Goal: Transaction & Acquisition: Purchase product/service

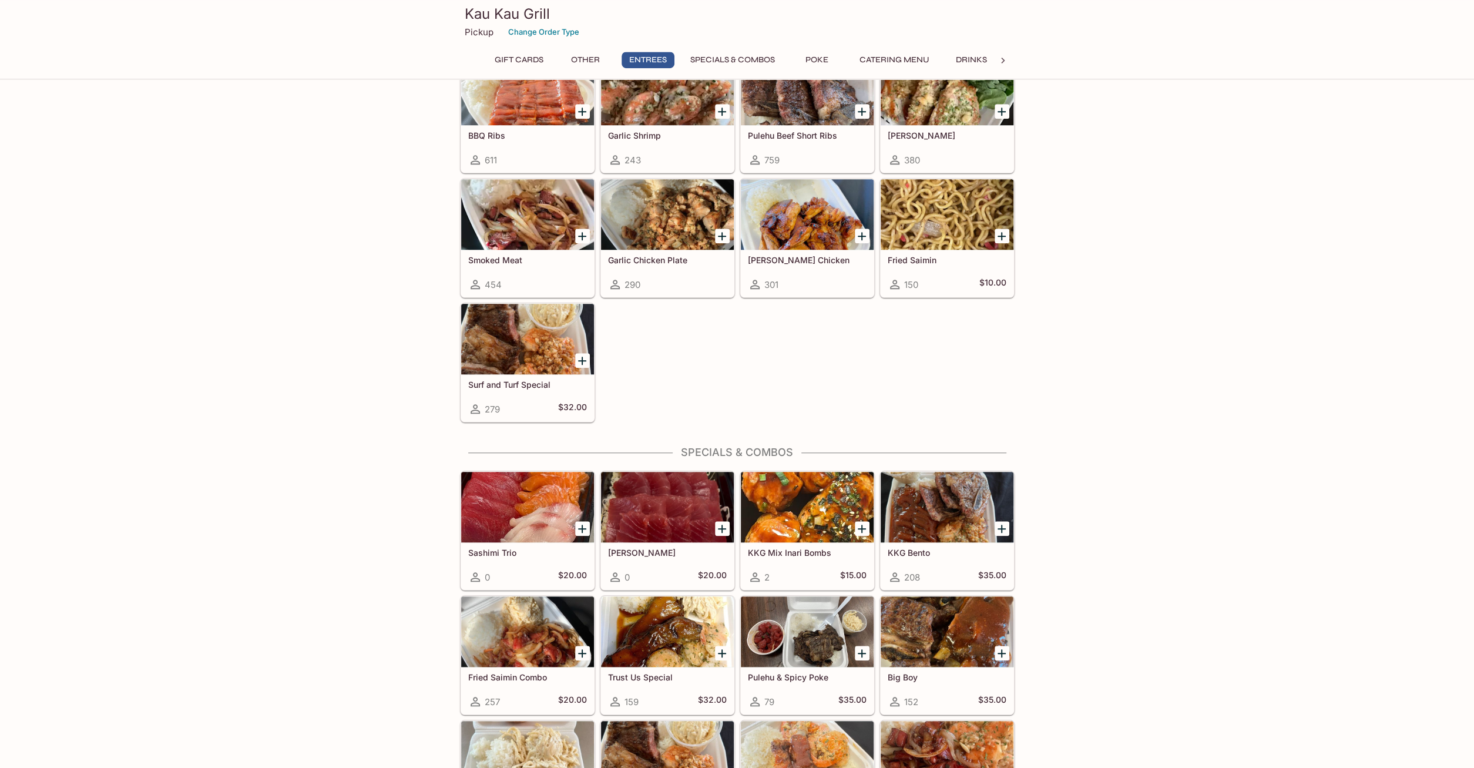
scroll to position [737, 0]
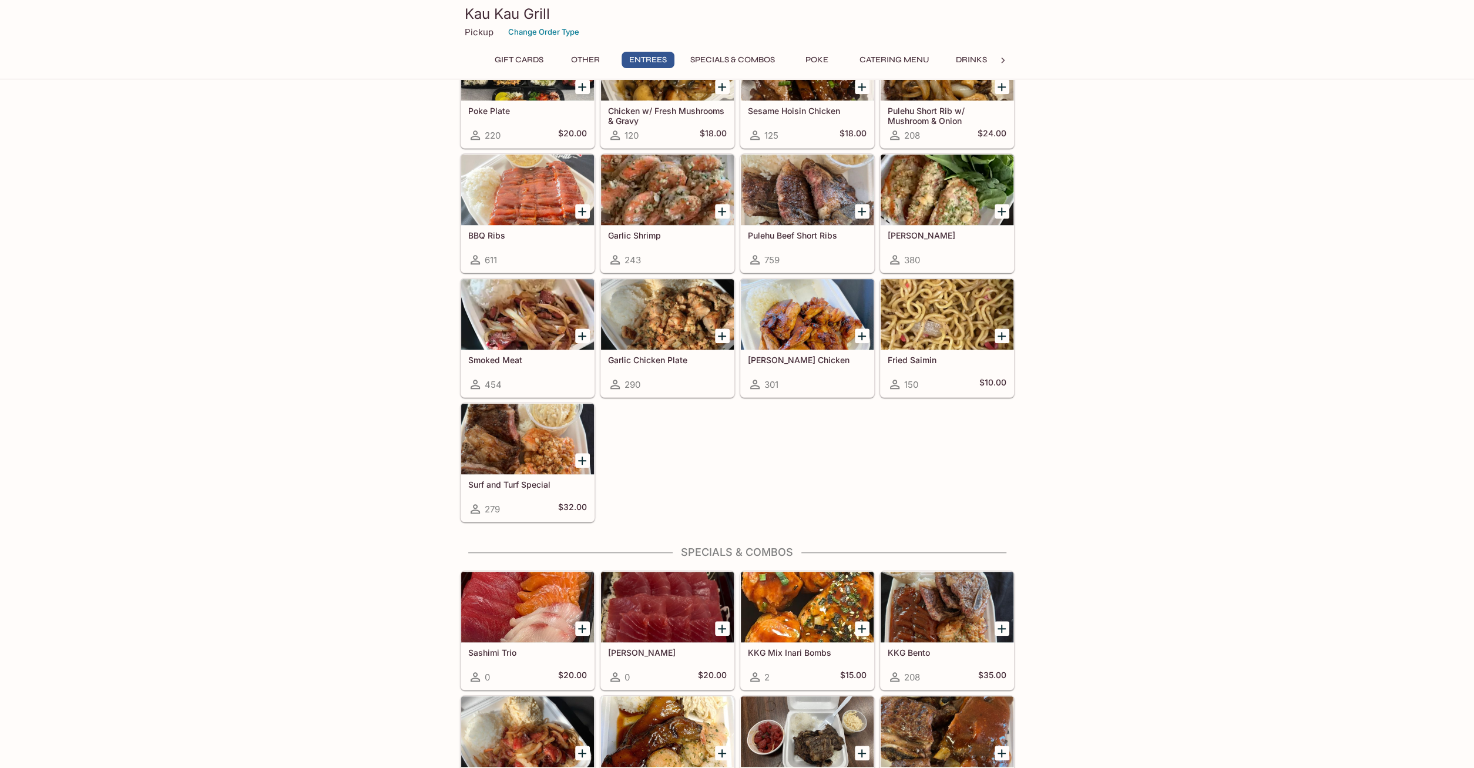
click at [651, 321] on div at bounding box center [667, 314] width 133 height 70
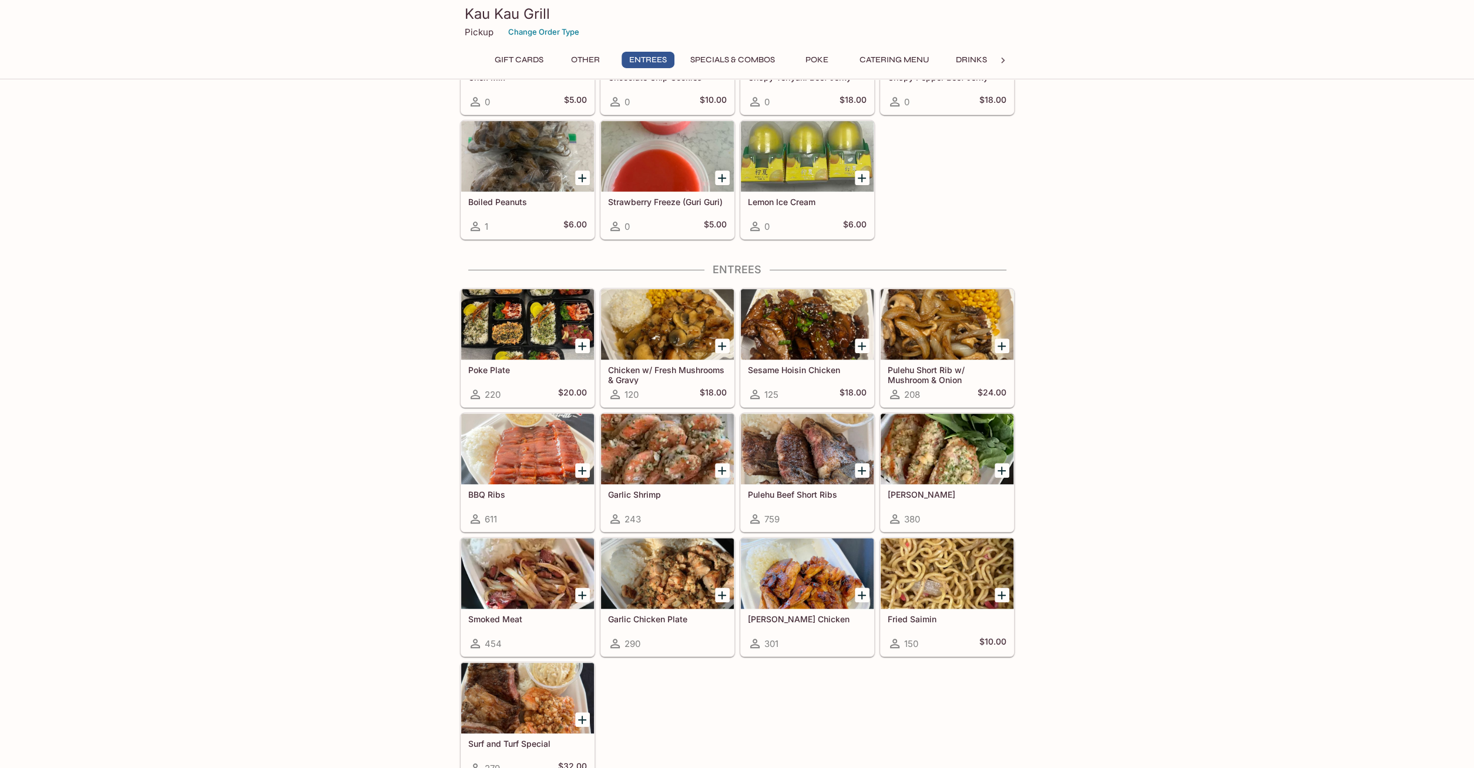
scroll to position [323, 0]
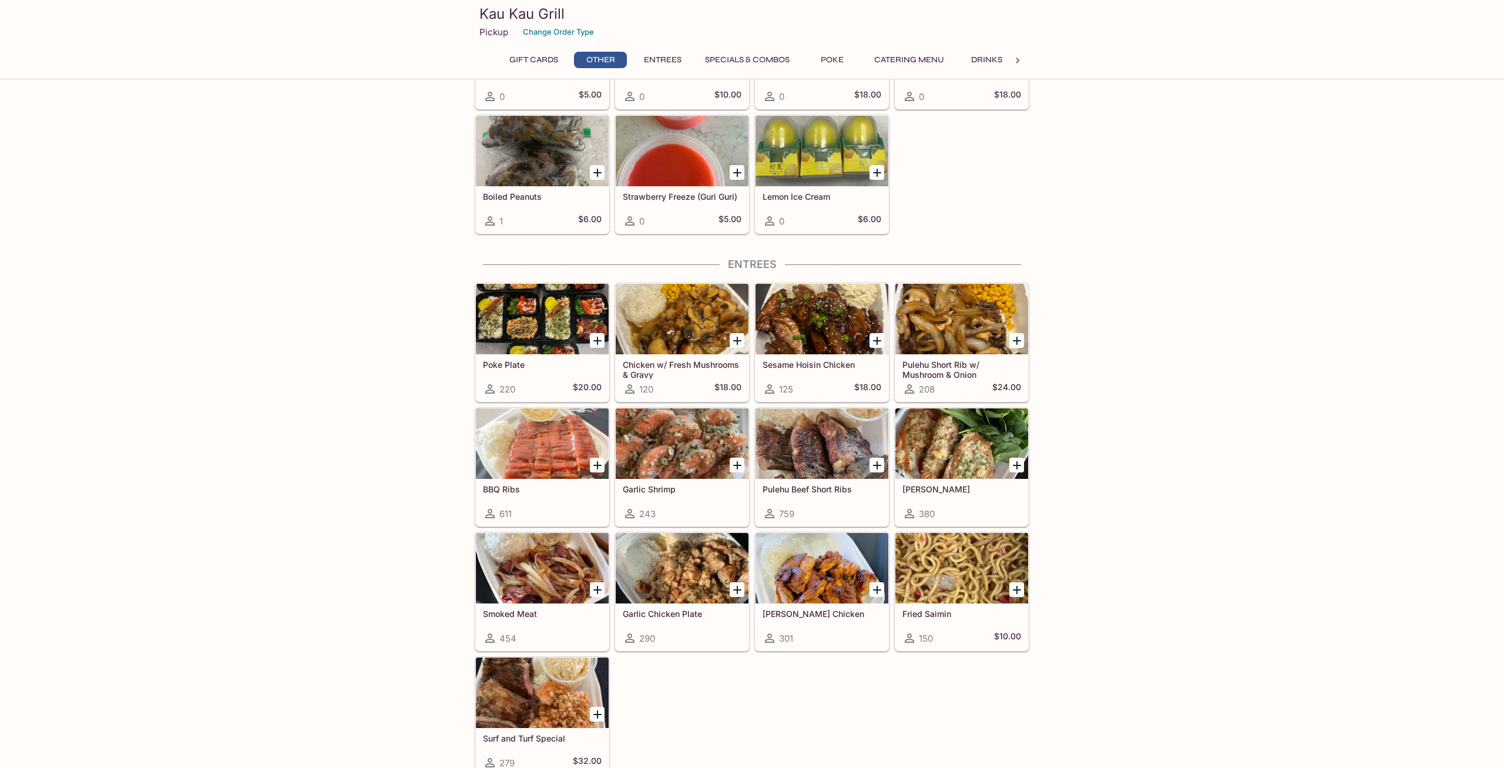
scroll to position [489, 0]
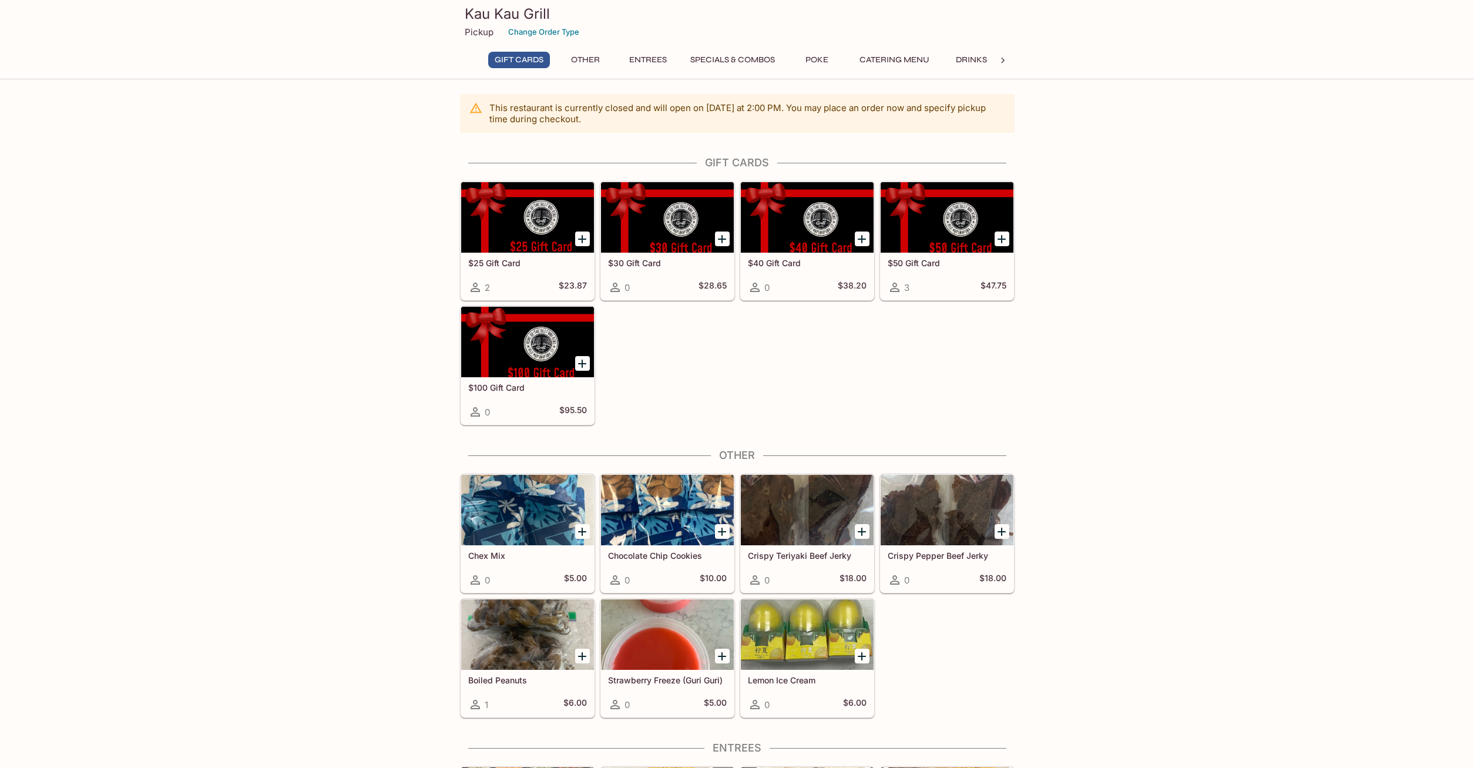
scroll to position [323, 0]
